Goal: Task Accomplishment & Management: Manage account settings

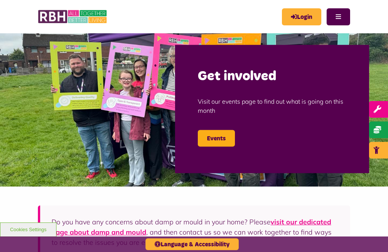
click at [301, 15] on link "Login" at bounding box center [301, 16] width 39 height 17
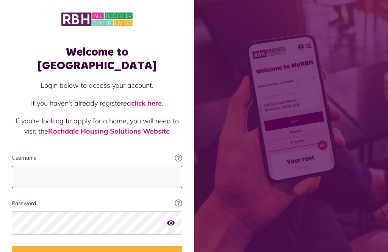
click at [24, 166] on input "Username" at bounding box center [97, 177] width 170 height 22
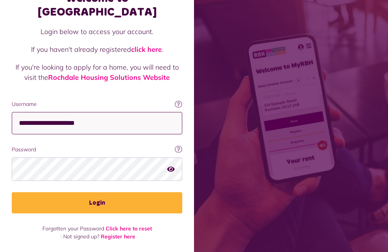
scroll to position [156, 0]
type input "**********"
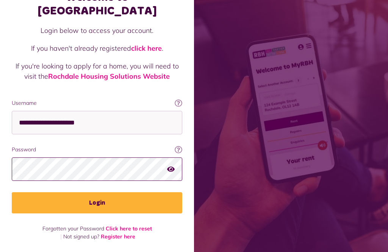
scroll to position [160, 0]
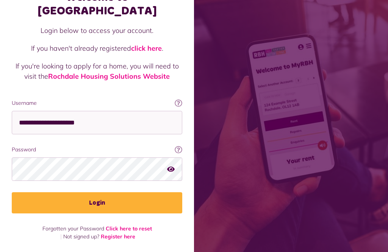
click at [106, 192] on button "Login" at bounding box center [97, 202] width 170 height 21
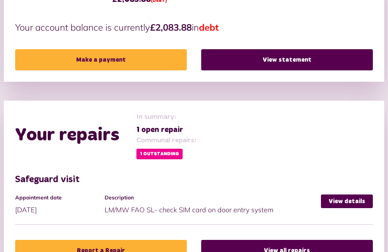
scroll to position [203, 0]
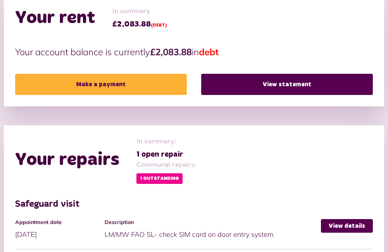
click at [273, 84] on link "View statement" at bounding box center [286, 84] width 171 height 21
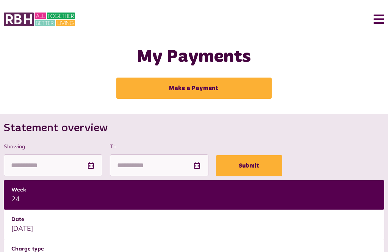
click at [381, 17] on button "Menu" at bounding box center [376, 19] width 16 height 23
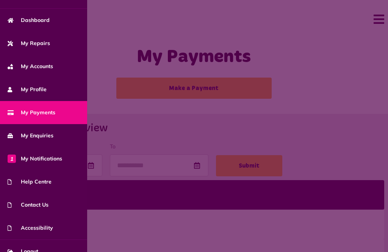
scroll to position [47, 0]
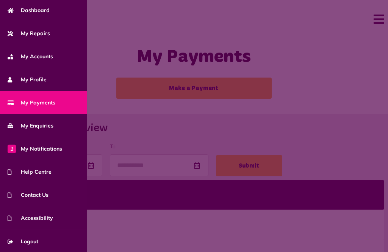
click at [40, 248] on link "Logout" at bounding box center [43, 241] width 87 height 23
